Goal: Task Accomplishment & Management: Manage account settings

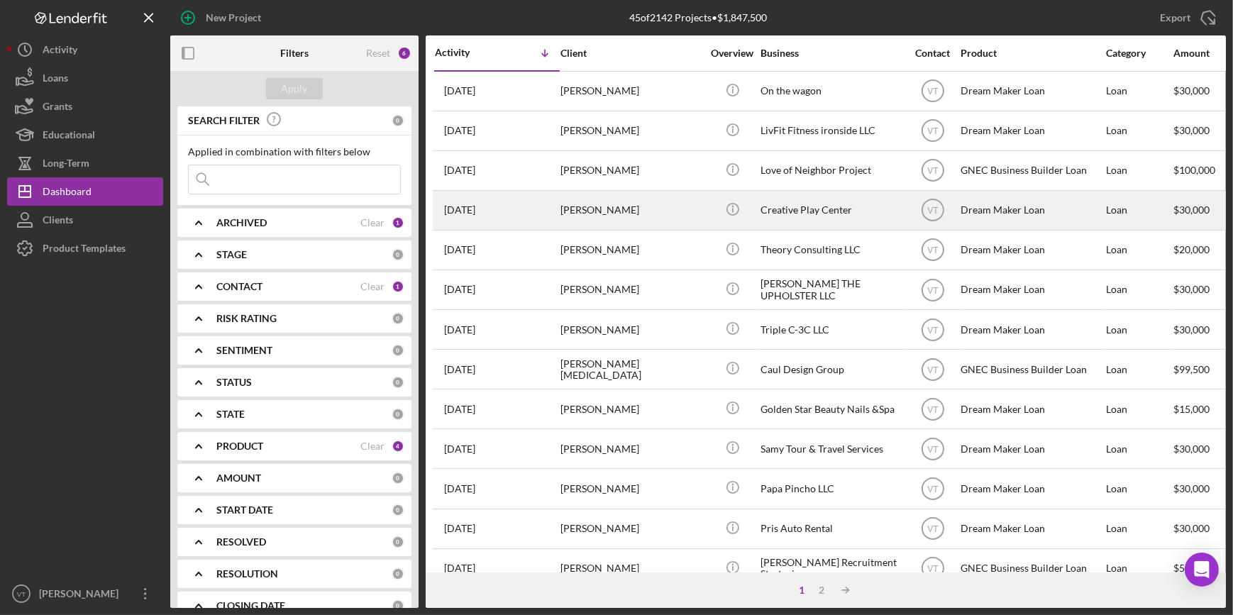
click at [547, 212] on div "[DATE] [PERSON_NAME]" at bounding box center [497, 210] width 124 height 38
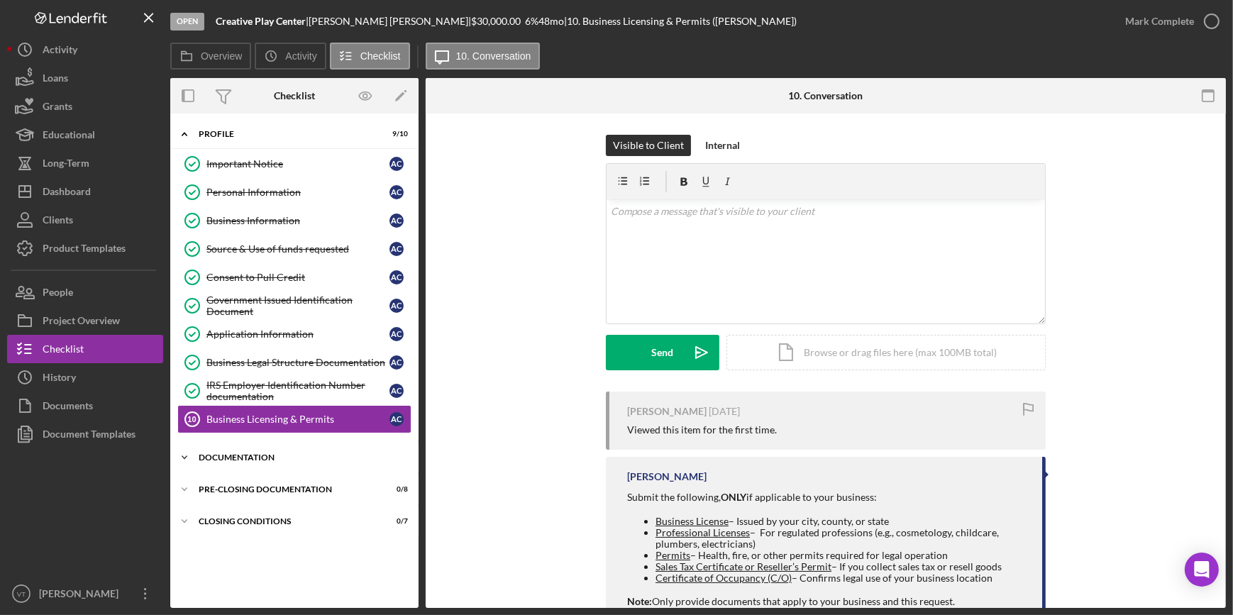
click at [194, 461] on icon "Icon/Expander" at bounding box center [184, 457] width 28 height 28
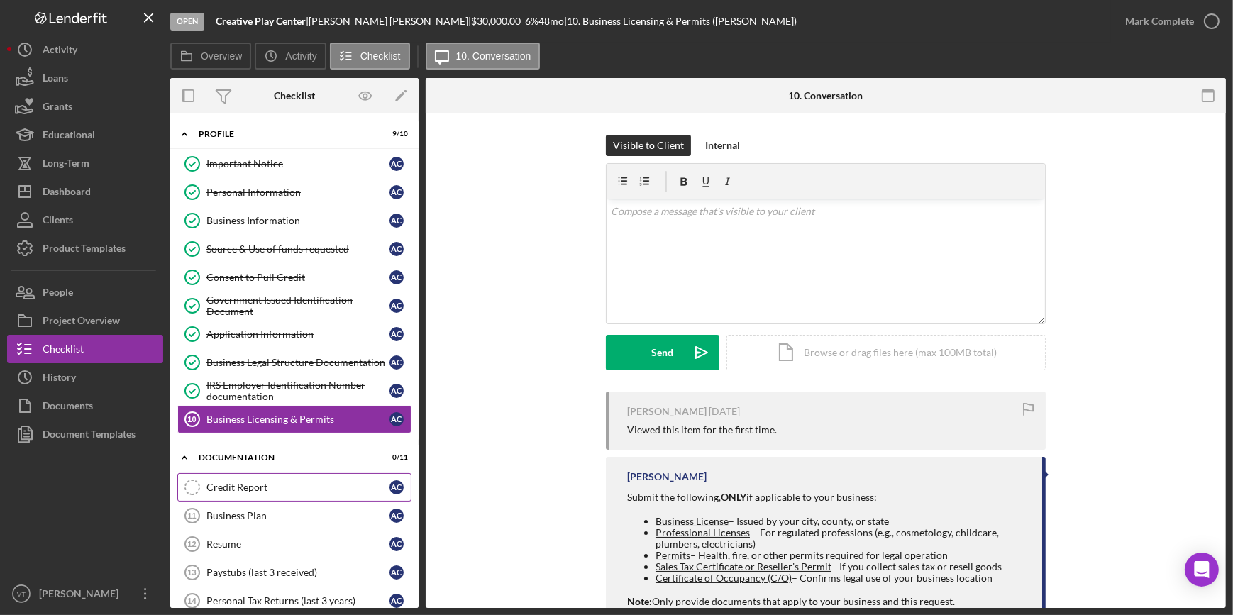
click at [213, 484] on div "Credit Report" at bounding box center [297, 487] width 183 height 11
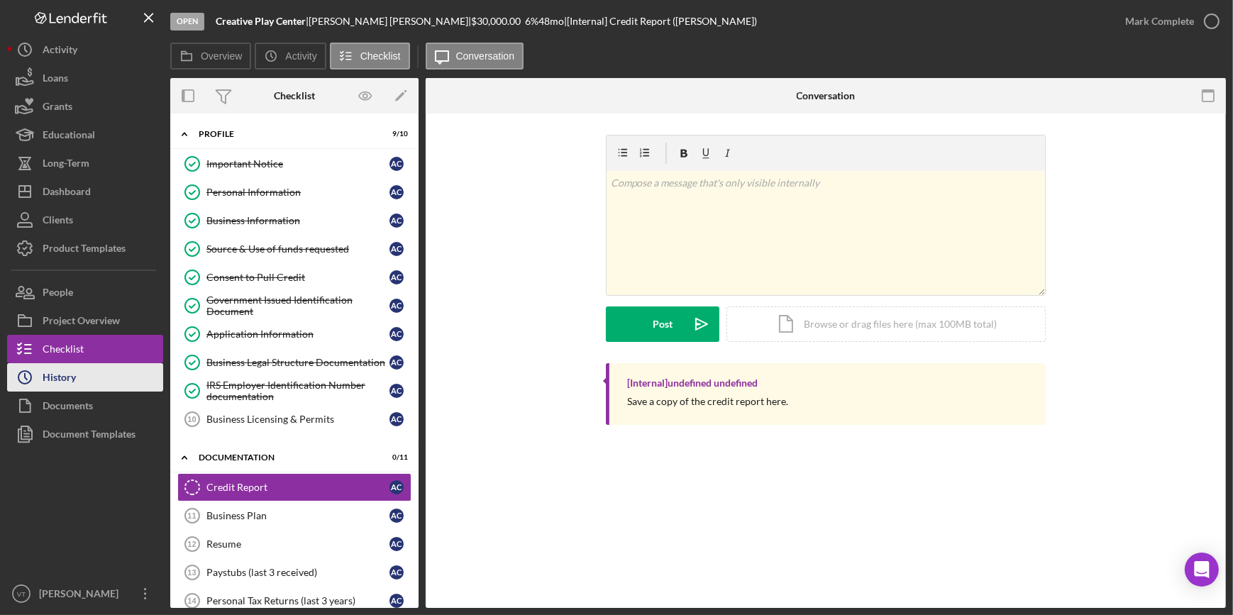
click at [93, 382] on button "Icon/History History" at bounding box center [85, 377] width 156 height 28
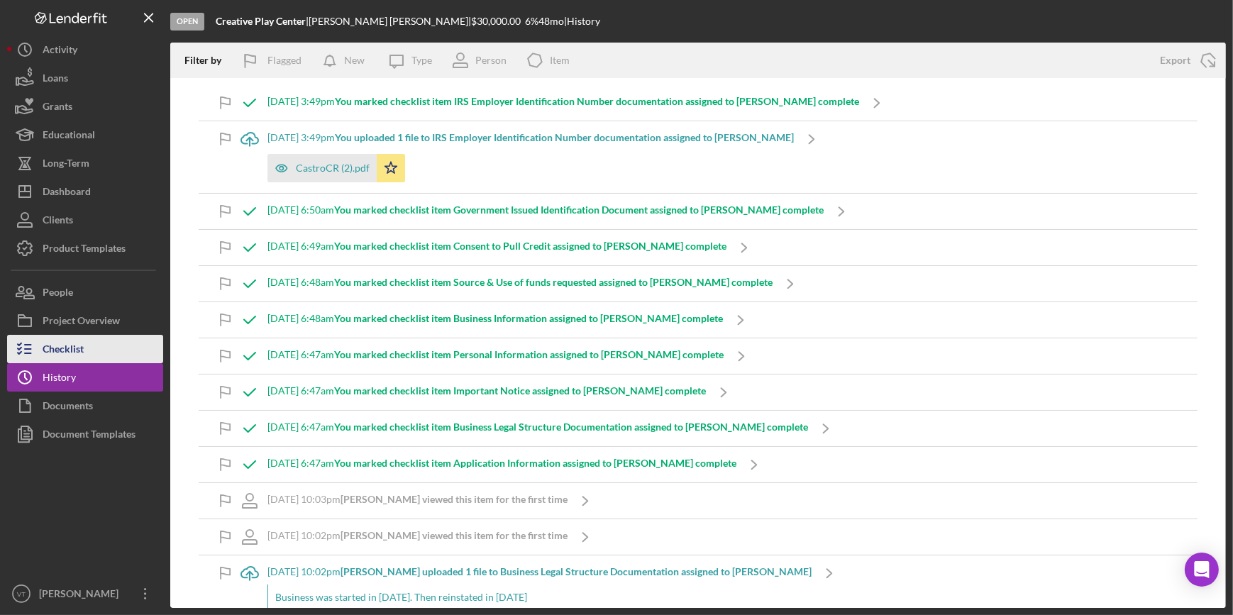
click at [106, 346] on button "Checklist" at bounding box center [85, 349] width 156 height 28
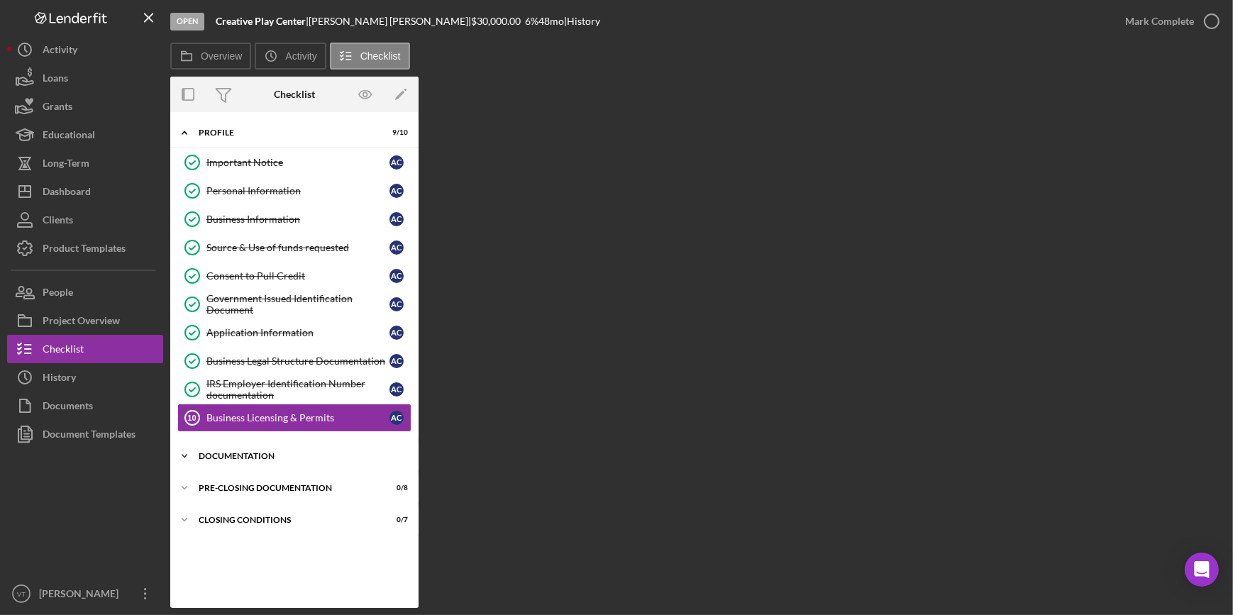
click at [190, 453] on icon "Icon/Expander" at bounding box center [184, 456] width 28 height 28
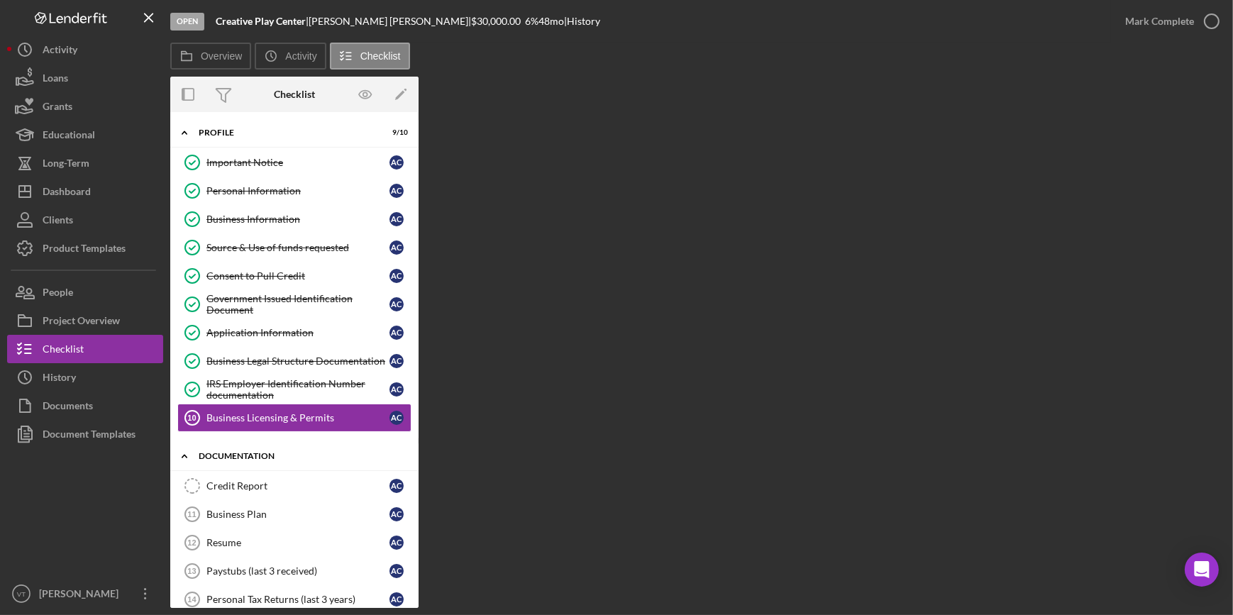
scroll to position [250, 0]
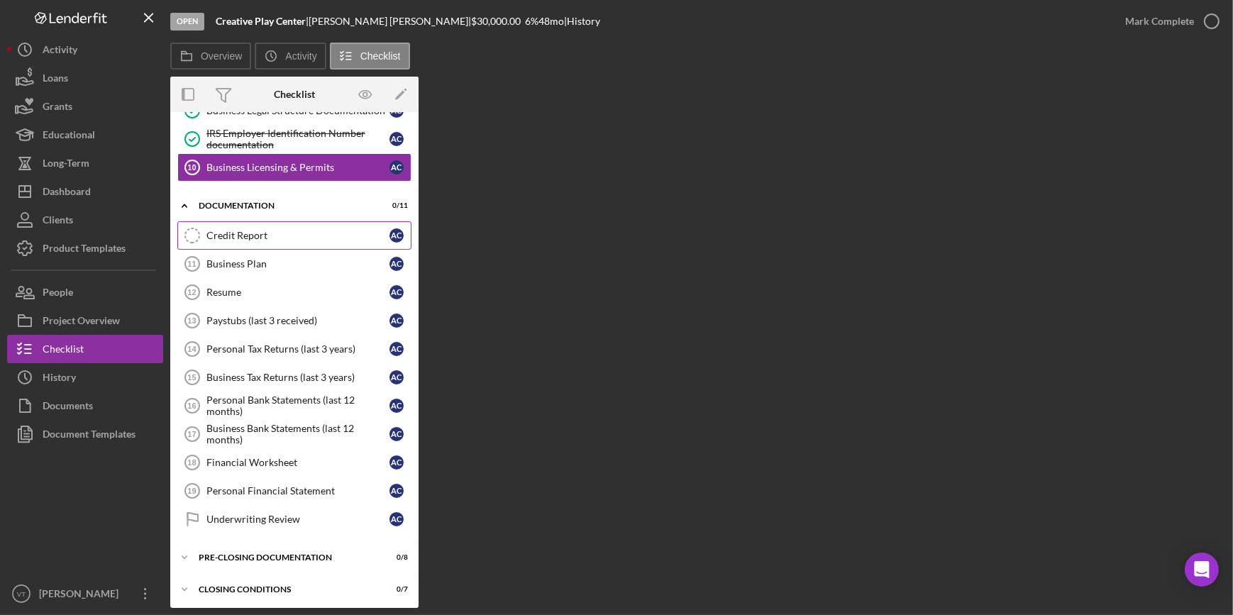
click at [248, 241] on link "Credit Report Credit Report A C" at bounding box center [294, 235] width 234 height 28
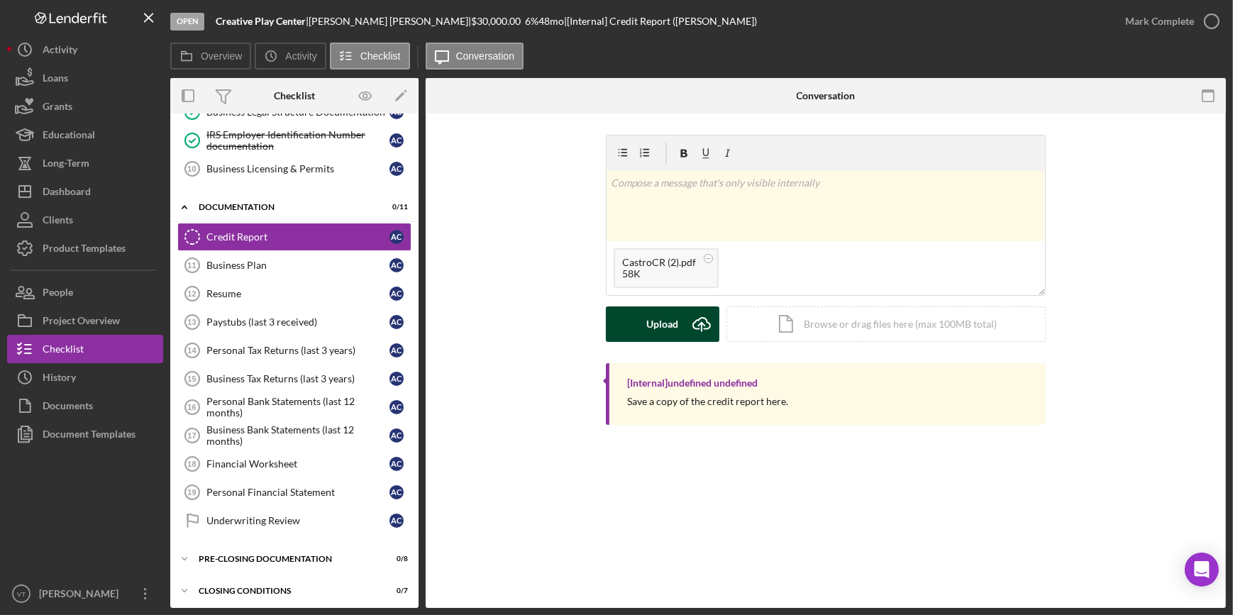
click at [662, 324] on div "Upload" at bounding box center [663, 323] width 32 height 35
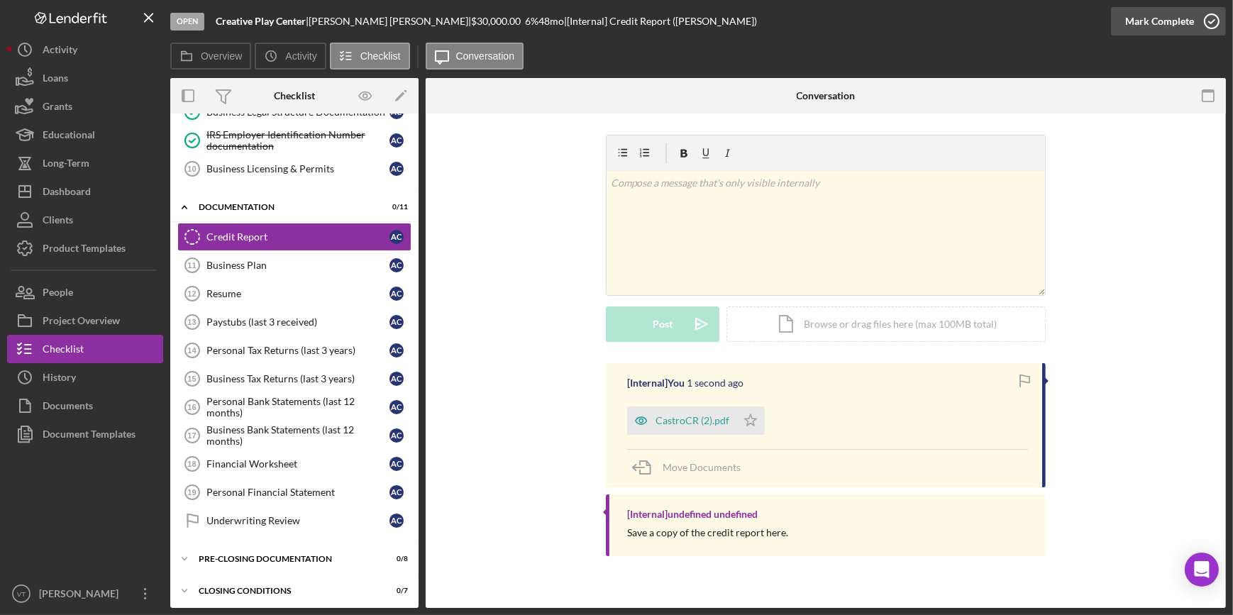
click at [1180, 18] on div "Mark Complete" at bounding box center [1159, 21] width 69 height 28
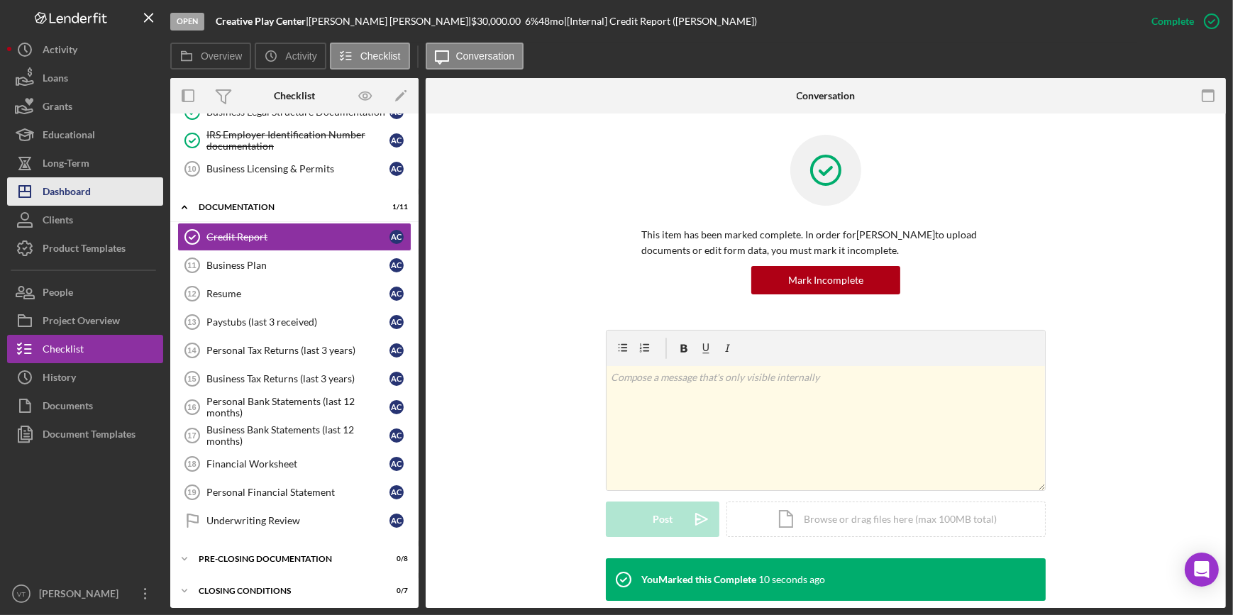
click at [87, 187] on div "Dashboard" at bounding box center [67, 193] width 48 height 32
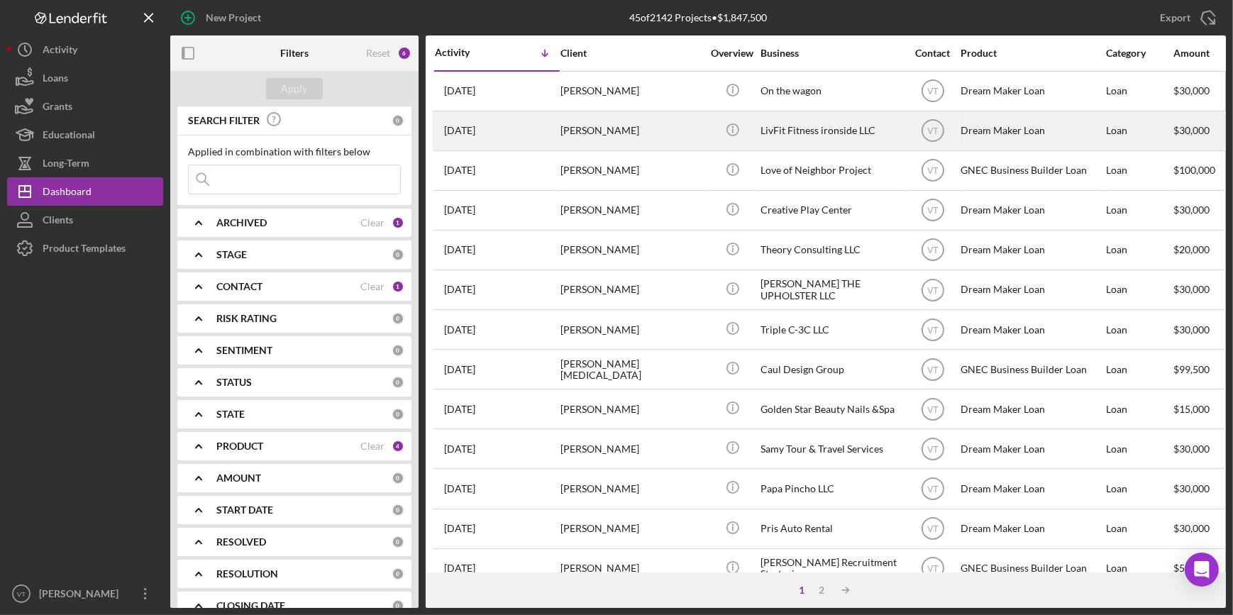
click at [594, 138] on div "[PERSON_NAME]" at bounding box center [631, 131] width 142 height 38
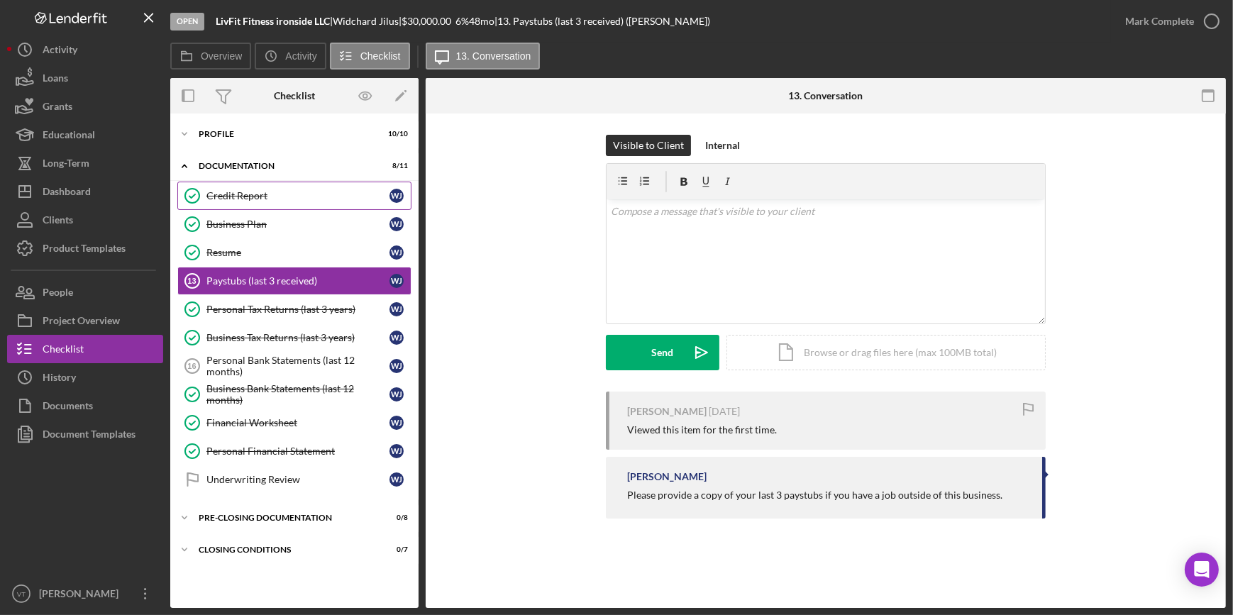
click at [237, 193] on div "Credit Report" at bounding box center [297, 195] width 183 height 11
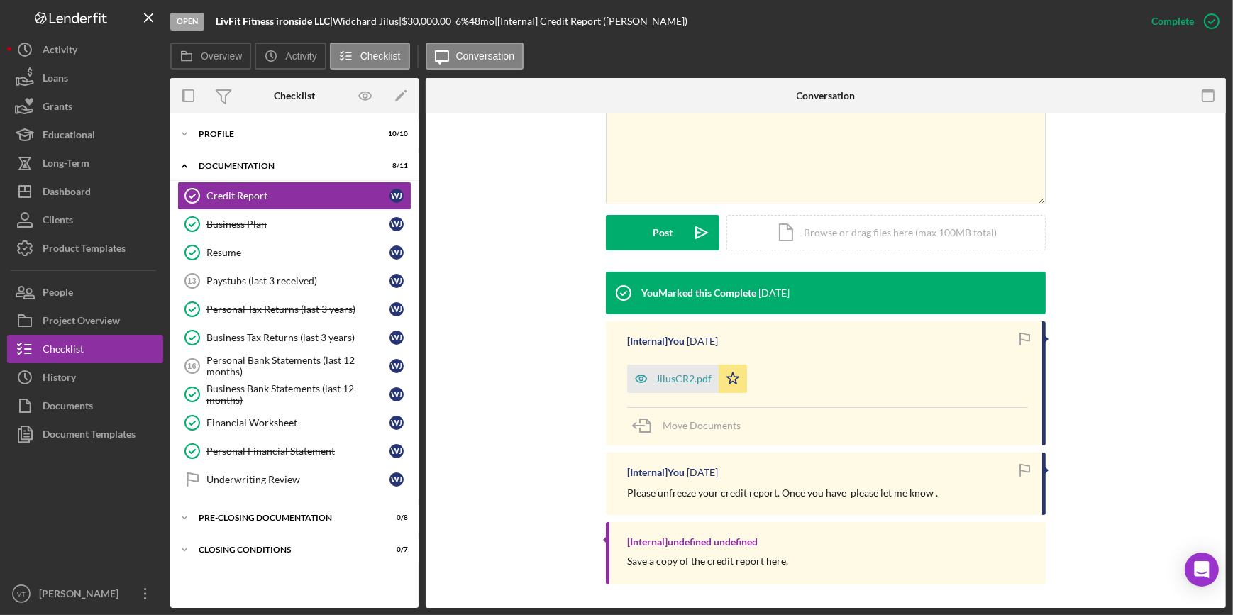
scroll to position [291, 0]
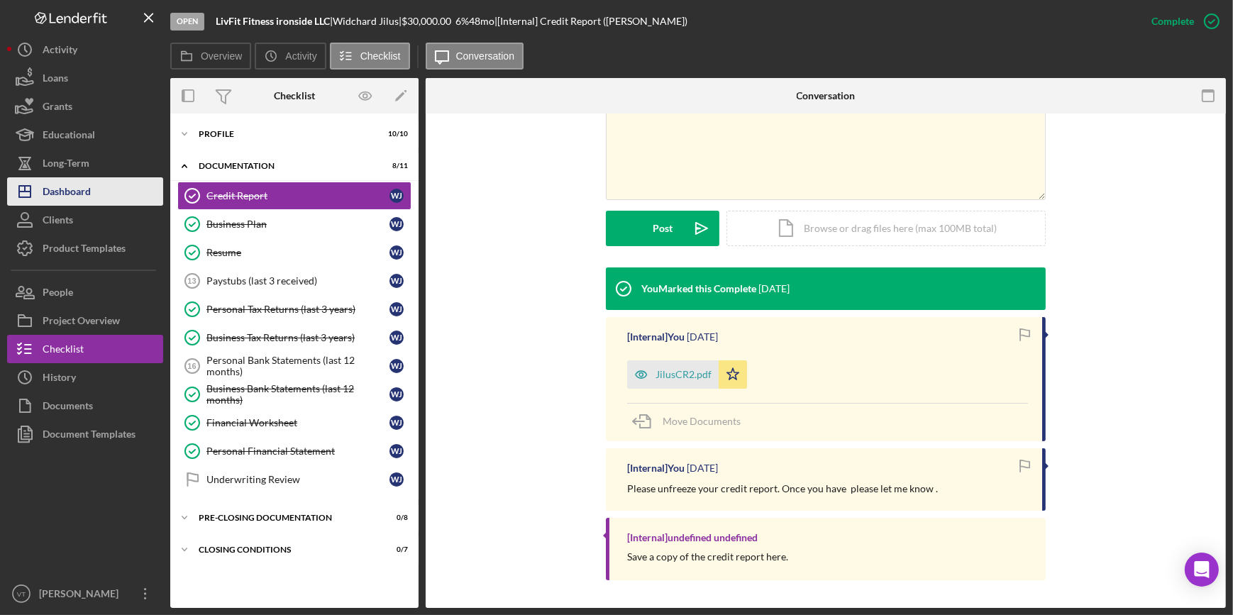
click at [69, 194] on div "Dashboard" at bounding box center [67, 193] width 48 height 32
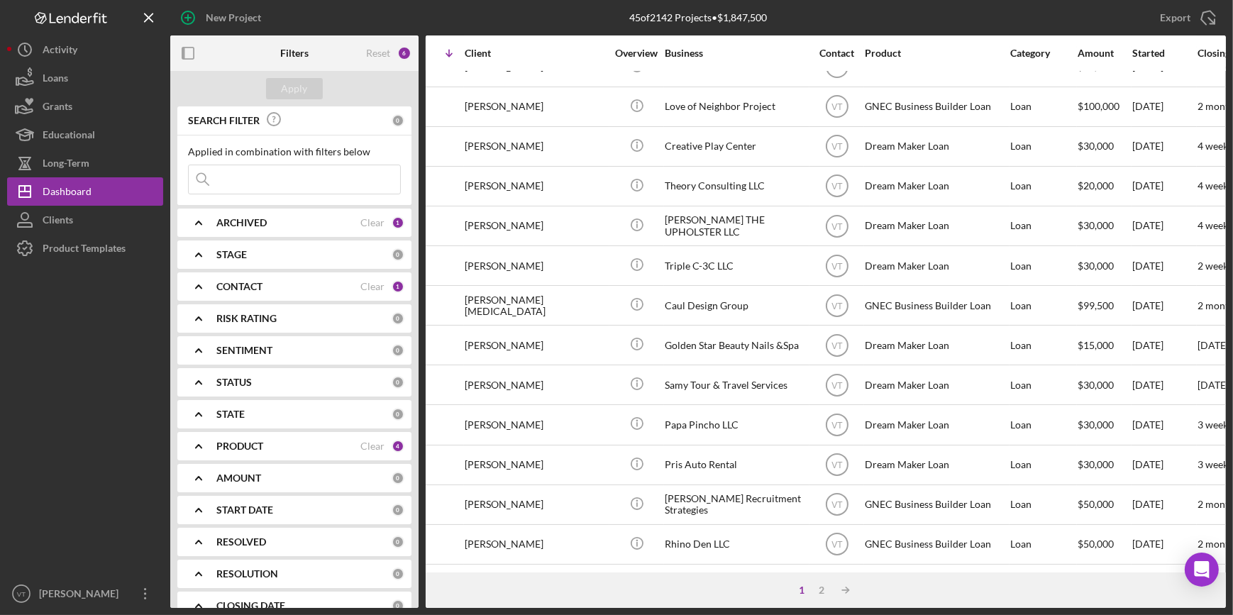
scroll to position [64, 98]
click at [821, 590] on div "2" at bounding box center [821, 589] width 20 height 11
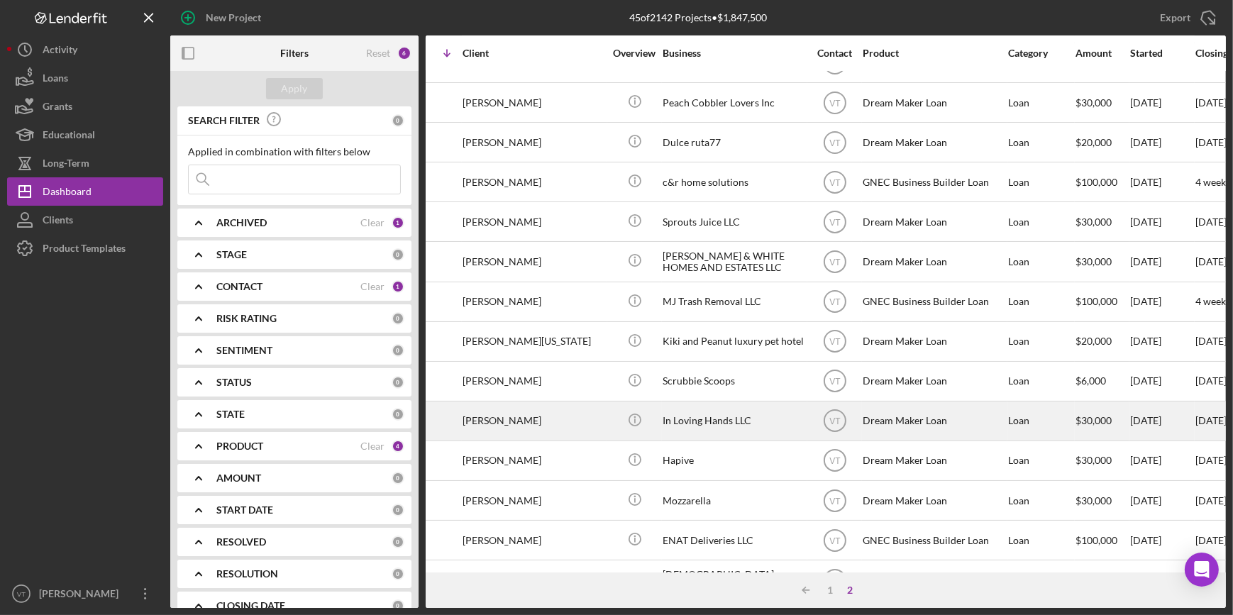
scroll to position [313, 98]
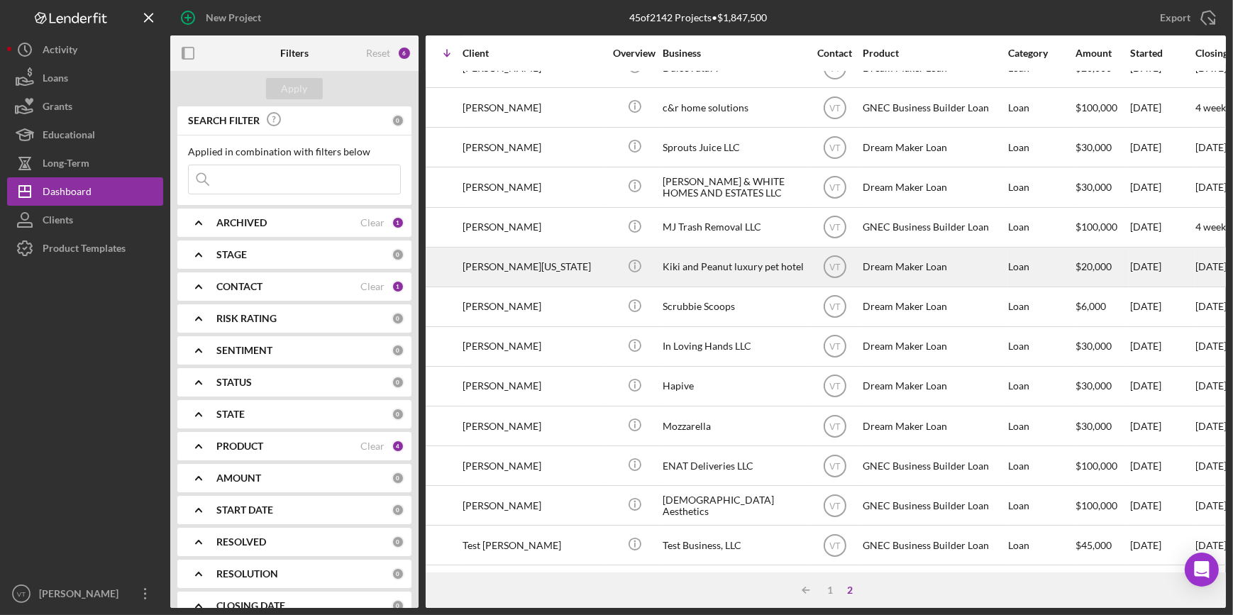
click at [592, 265] on div "[PERSON_NAME][US_STATE]" at bounding box center [533, 267] width 142 height 38
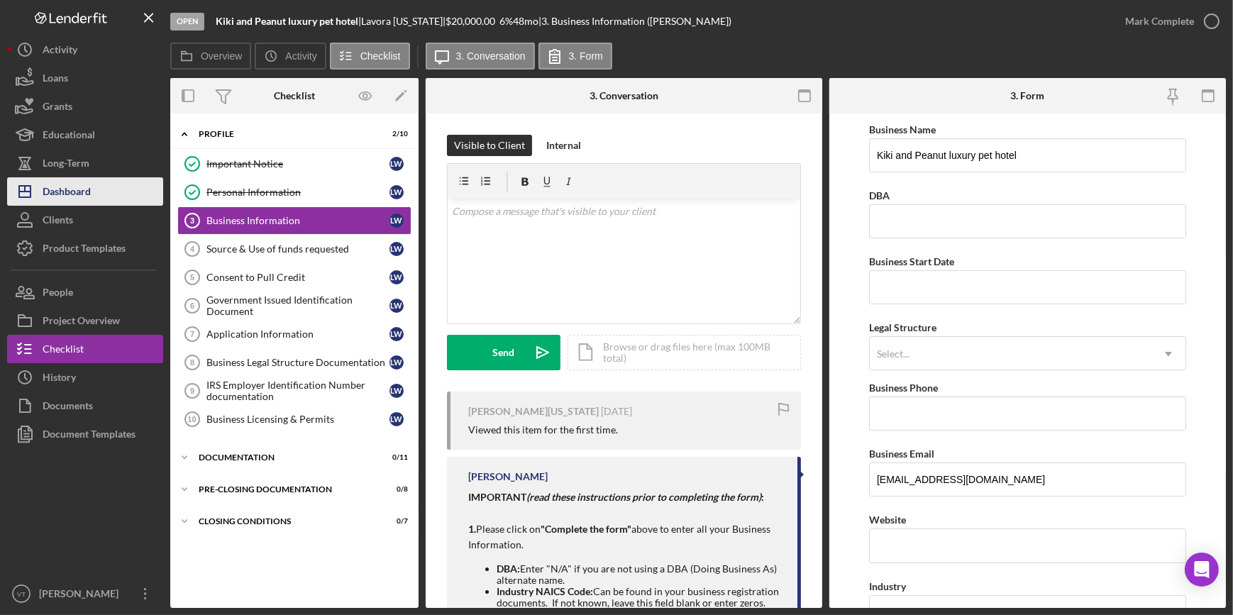
click at [28, 190] on icon "Icon/Dashboard" at bounding box center [24, 191] width 35 height 35
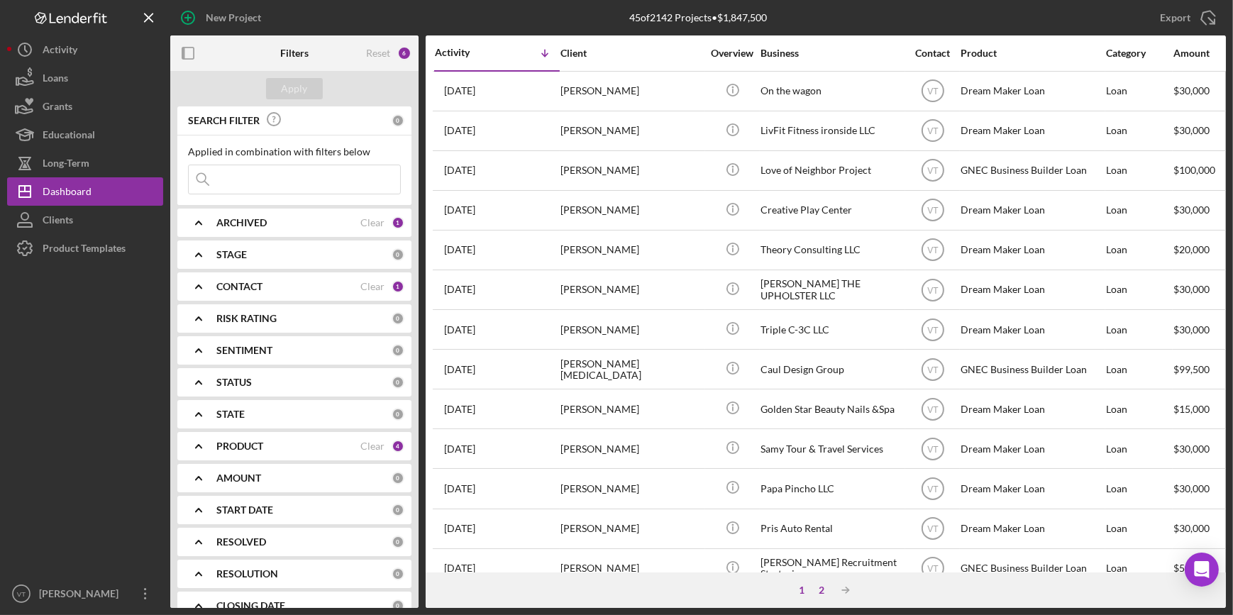
click at [818, 588] on div "2" at bounding box center [821, 589] width 20 height 11
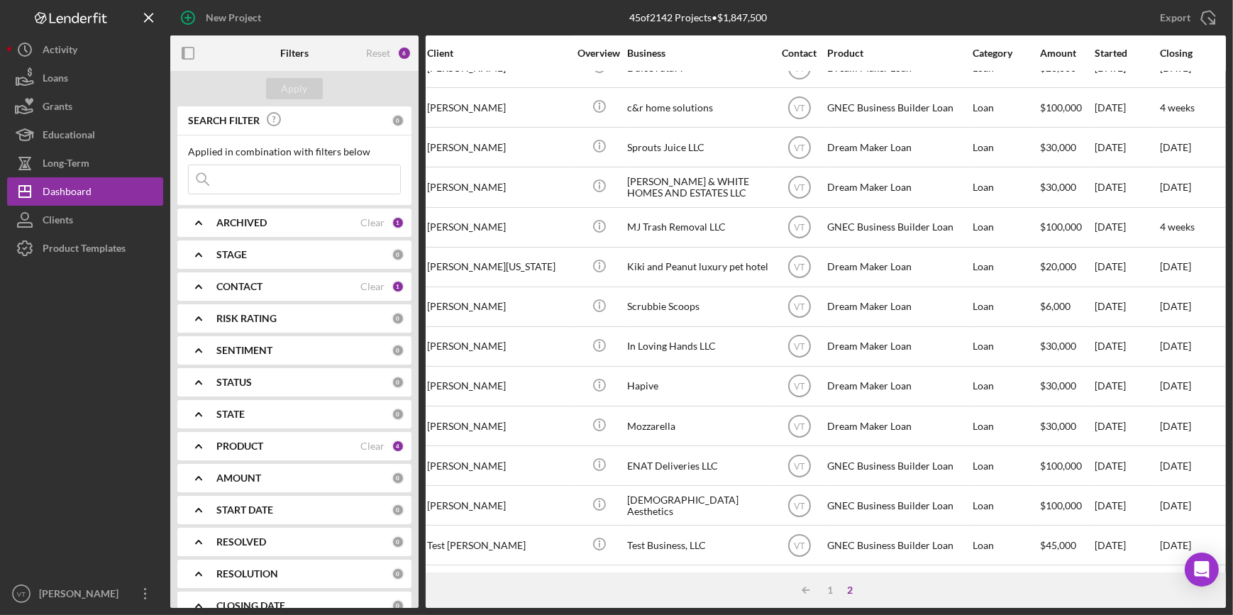
scroll to position [313, 112]
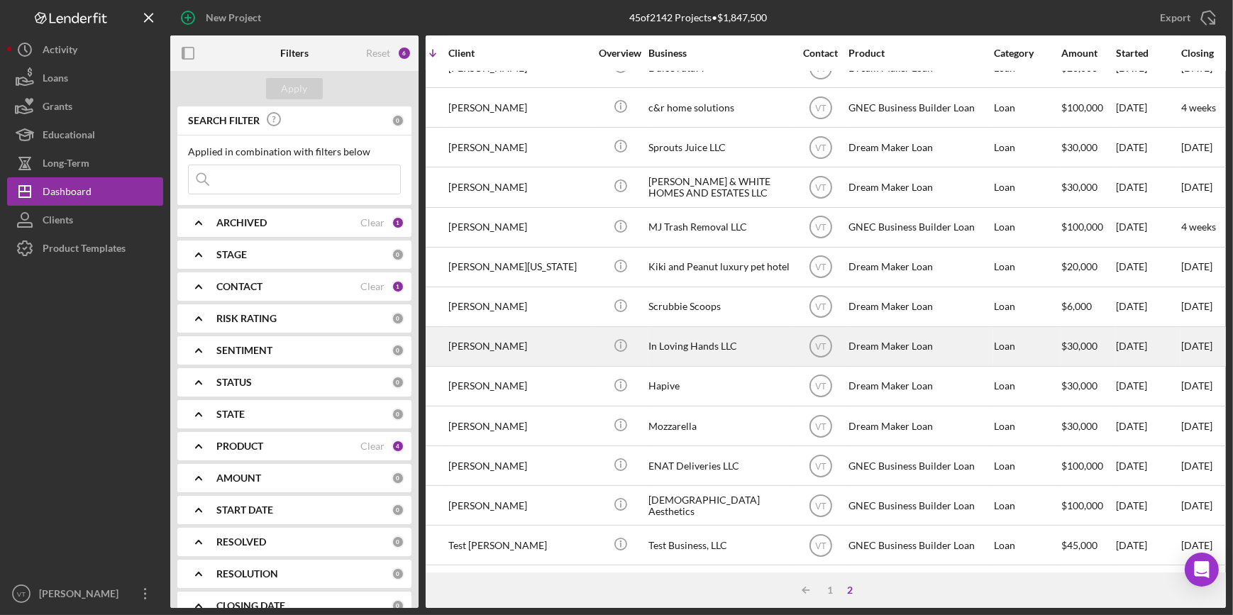
click at [723, 343] on div "In Loving Hands LLC" at bounding box center [719, 347] width 142 height 38
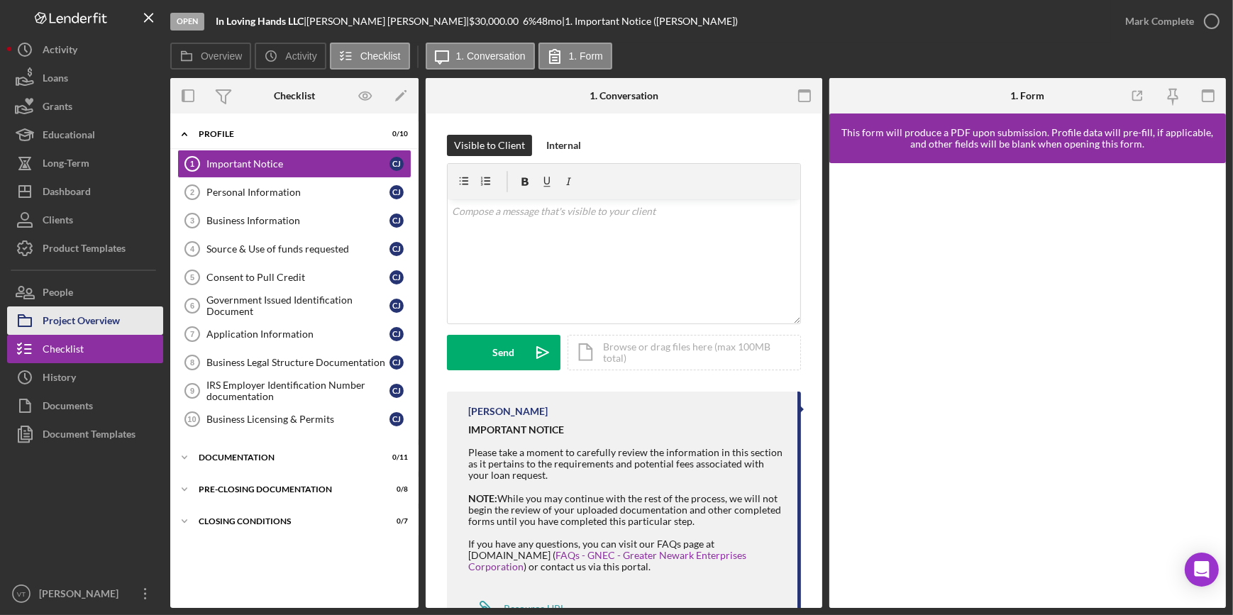
click at [96, 318] on div "Project Overview" at bounding box center [81, 322] width 77 height 32
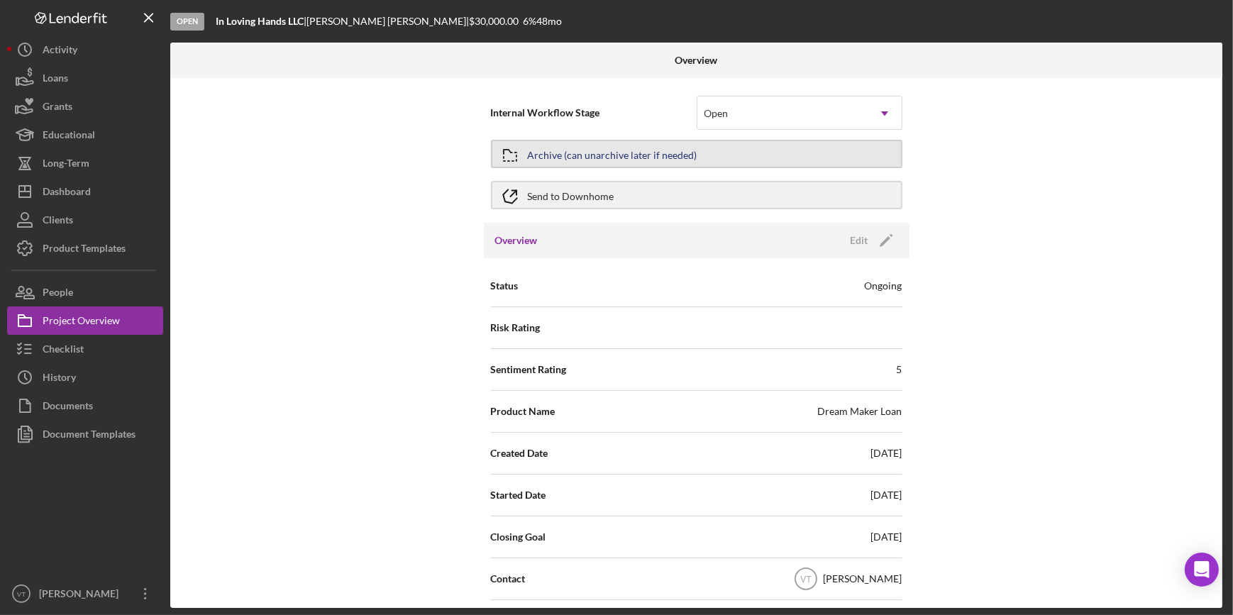
click at [635, 155] on div "Archive (can unarchive later if needed)" at bounding box center [612, 154] width 169 height 26
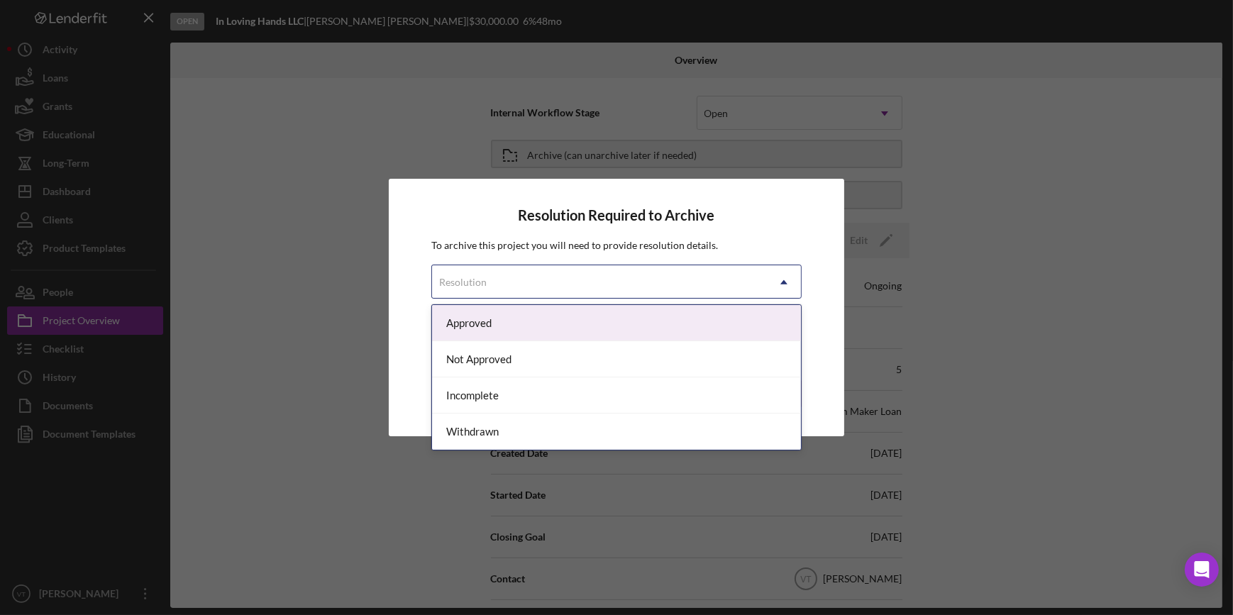
click at [767, 277] on icon "Icon/Dropdown Arrow" at bounding box center [784, 282] width 34 height 34
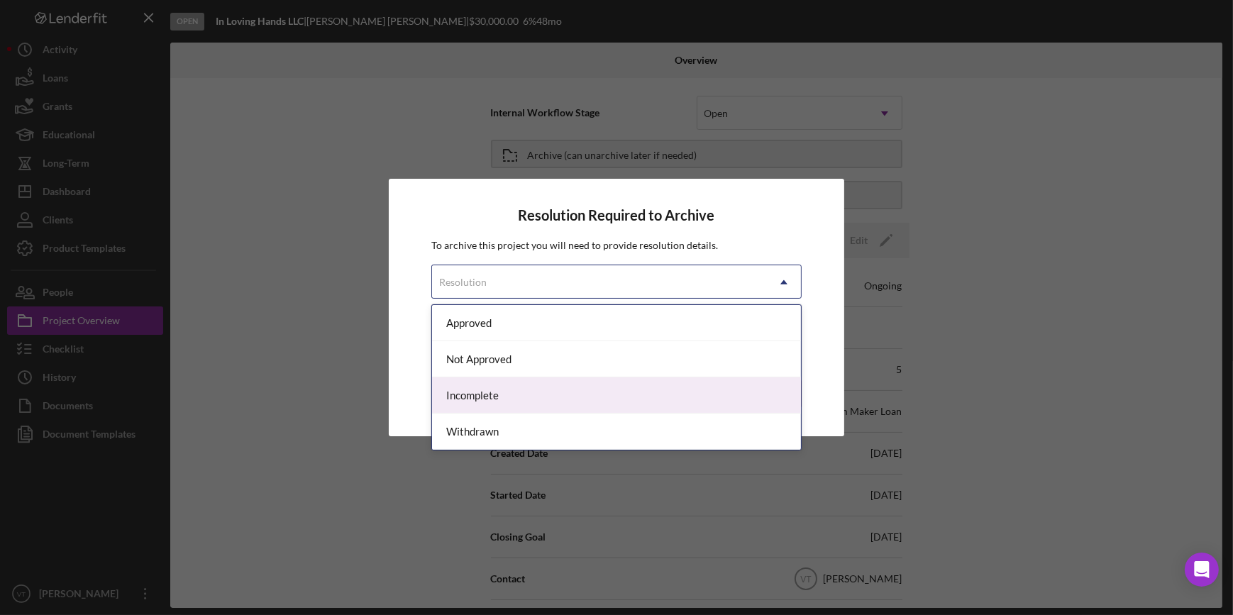
click at [671, 383] on div "Incomplete" at bounding box center [616, 395] width 368 height 36
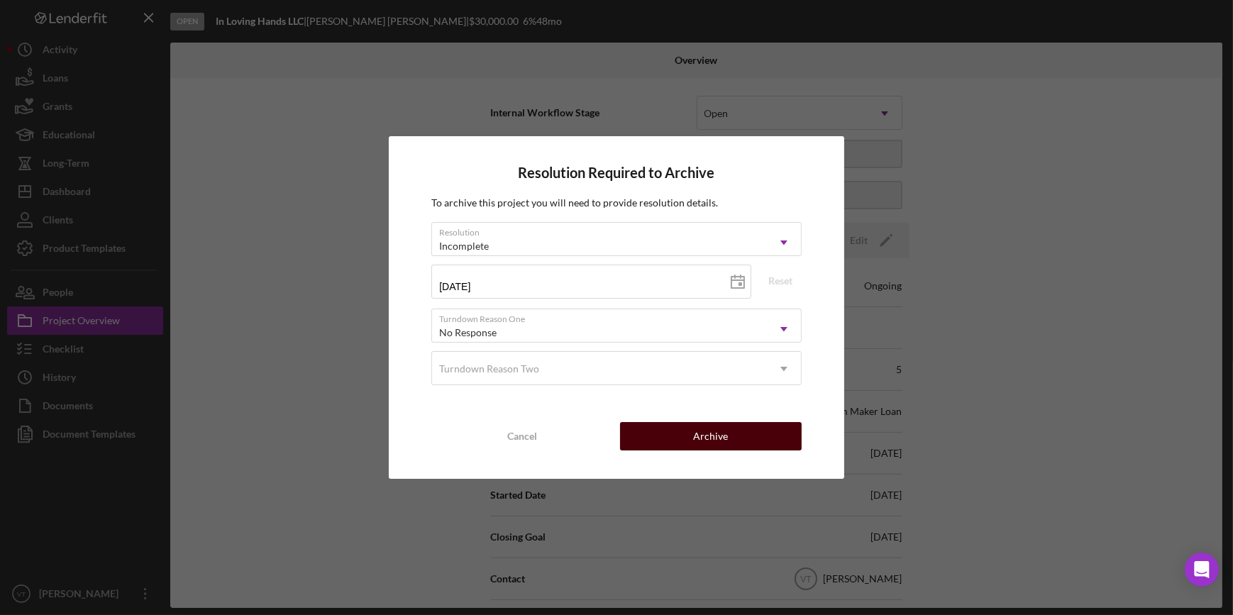
click at [668, 444] on button "Archive" at bounding box center [711, 436] width 182 height 28
